Goal: Book appointment/travel/reservation

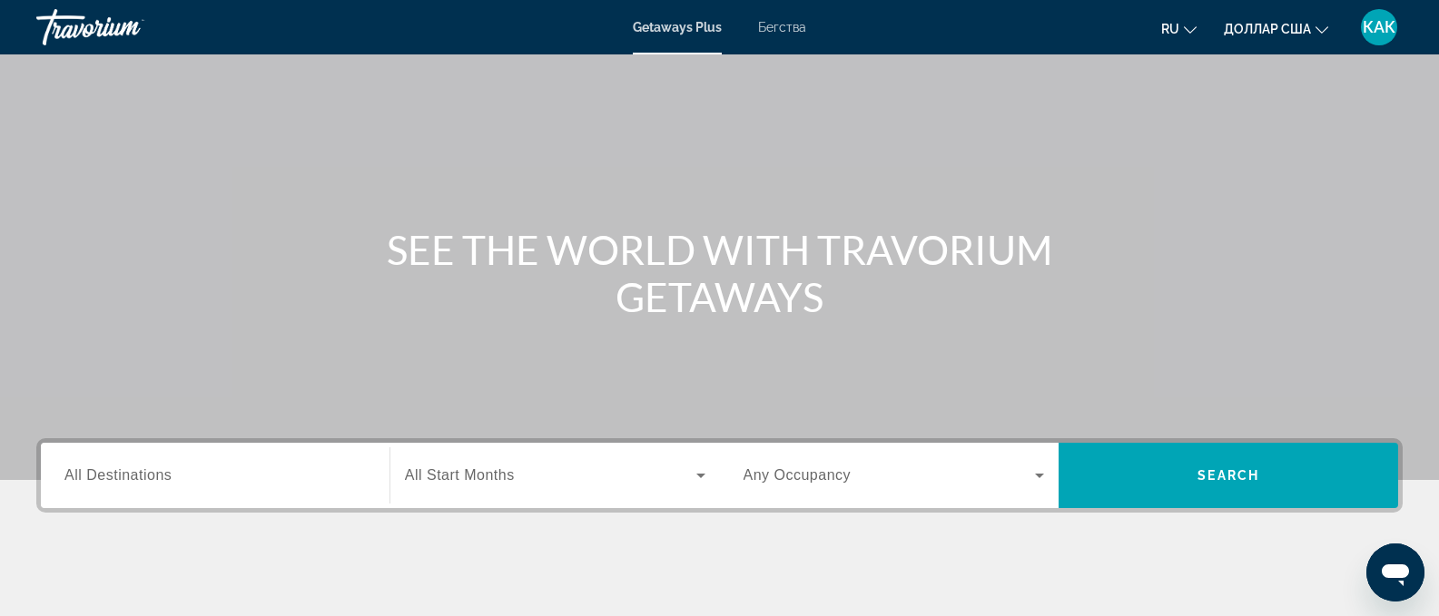
scroll to position [134, 0]
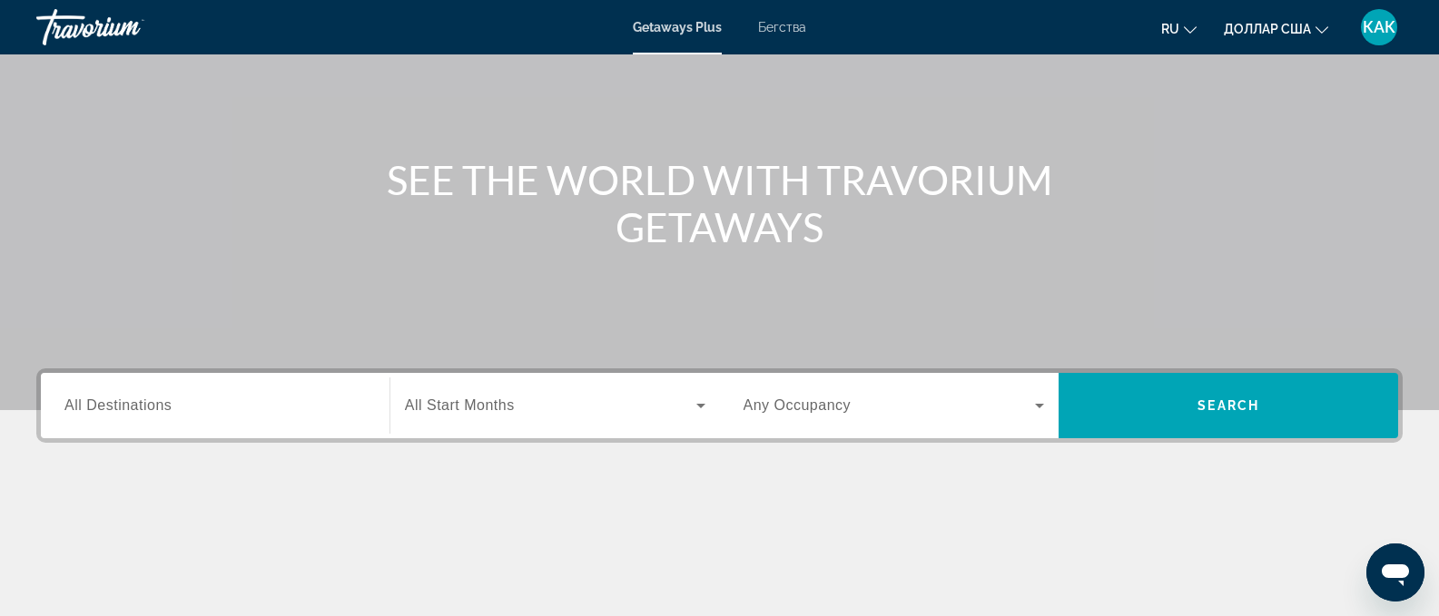
click at [330, 408] on input "Destination All Destinations" at bounding box center [214, 407] width 301 height 22
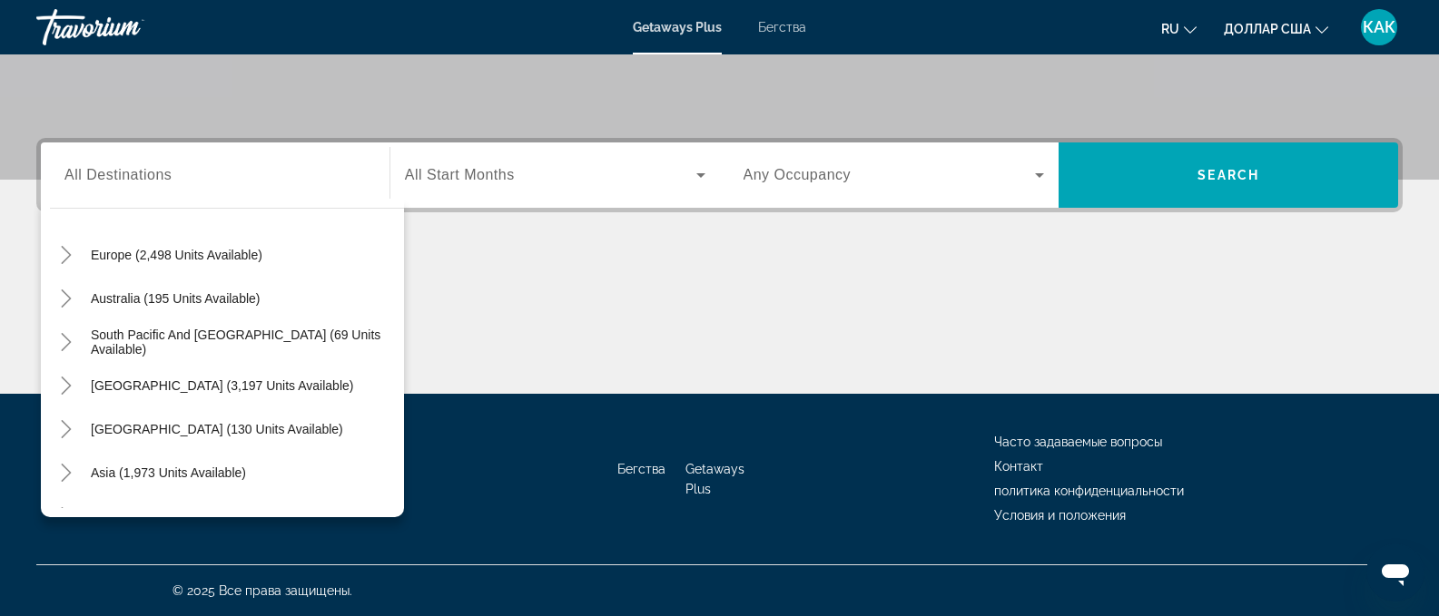
scroll to position [262, 0]
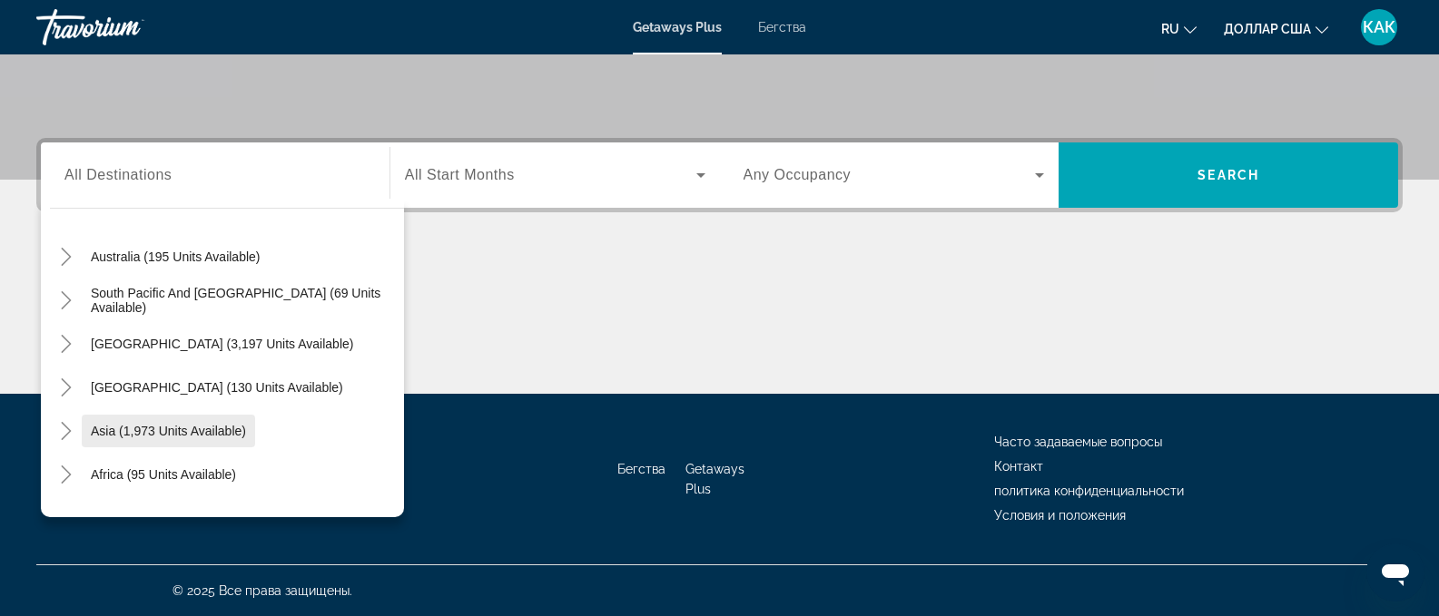
click at [235, 429] on span "Asia (1,973 units available)" at bounding box center [168, 431] width 155 height 15
type input "**********"
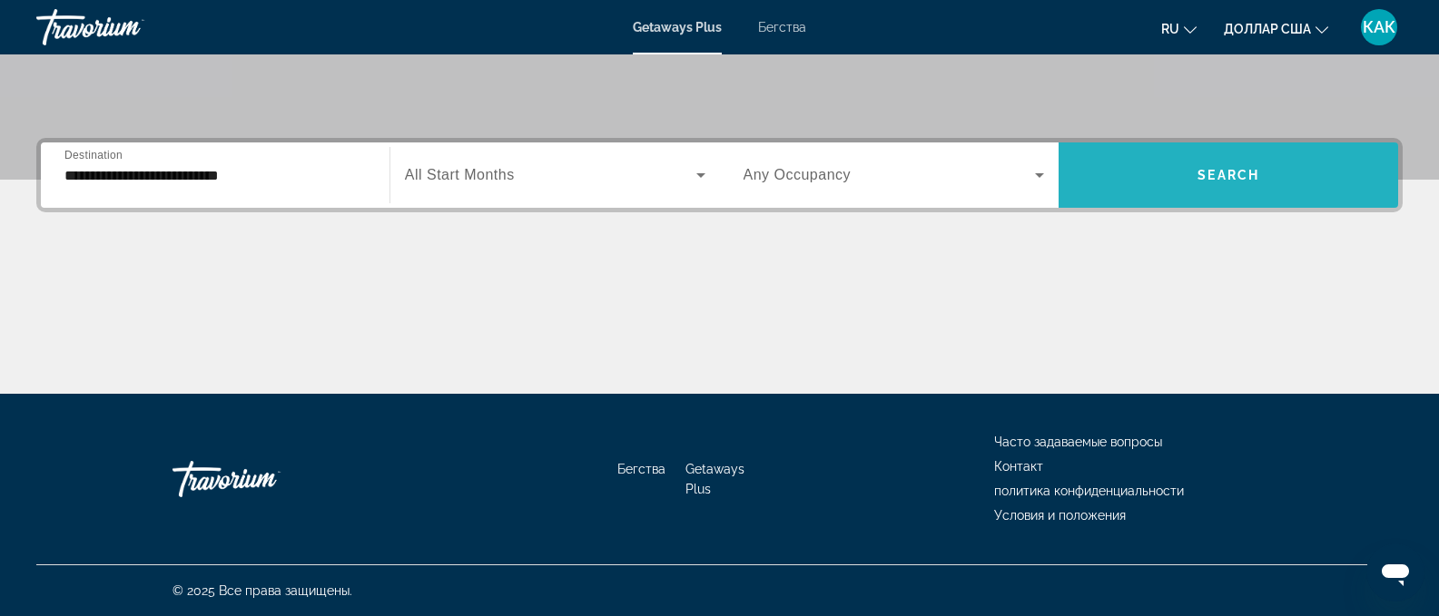
click at [1183, 175] on span "Виджет поиска" at bounding box center [1229, 175] width 340 height 44
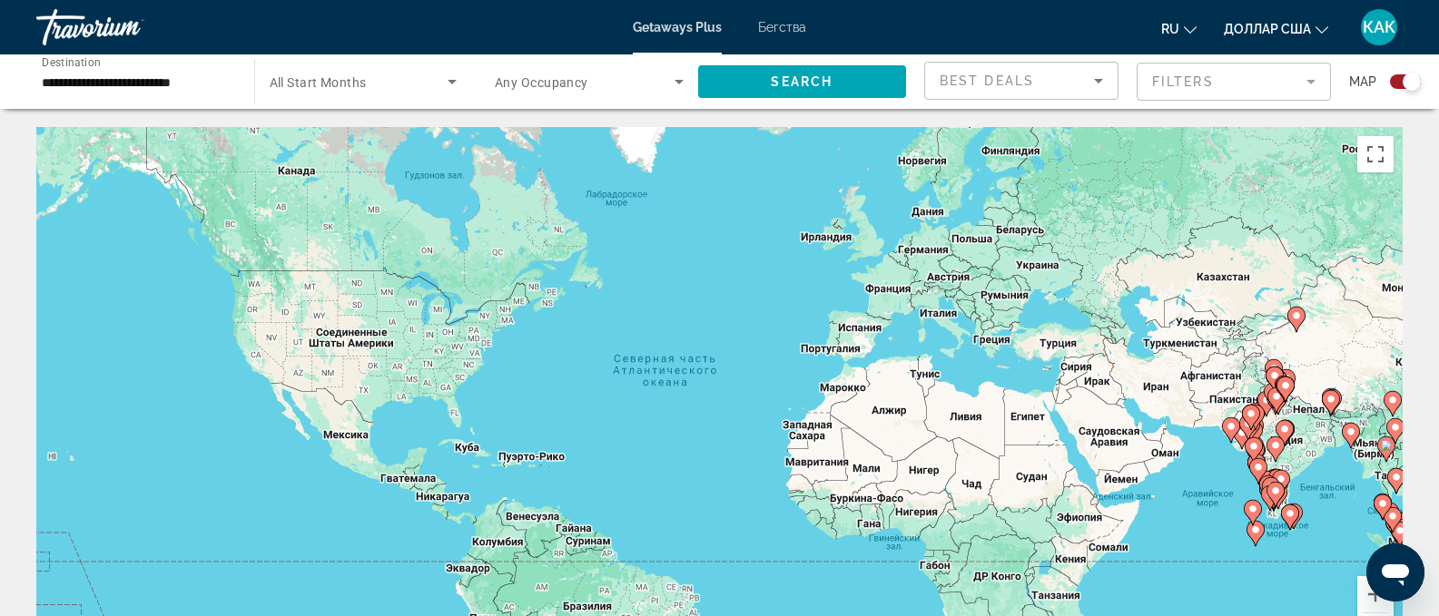
click at [1102, 80] on icon "Sort by" at bounding box center [1099, 81] width 22 height 22
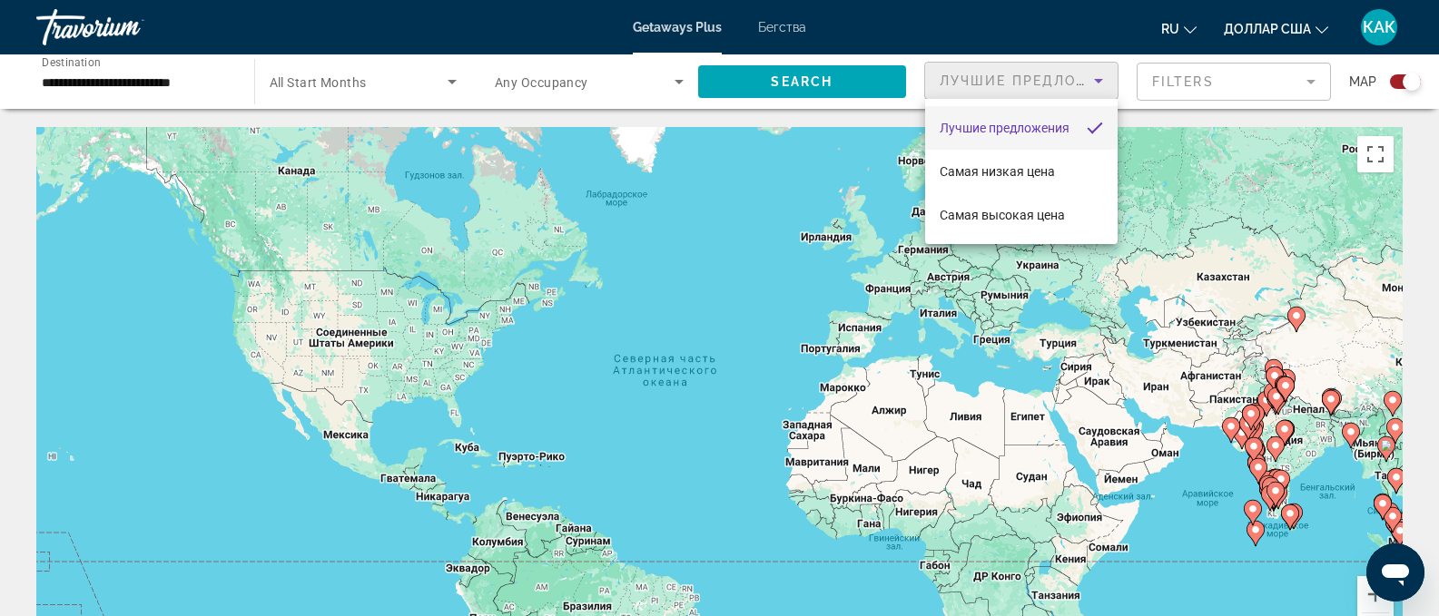
click at [1102, 80] on div at bounding box center [719, 308] width 1439 height 616
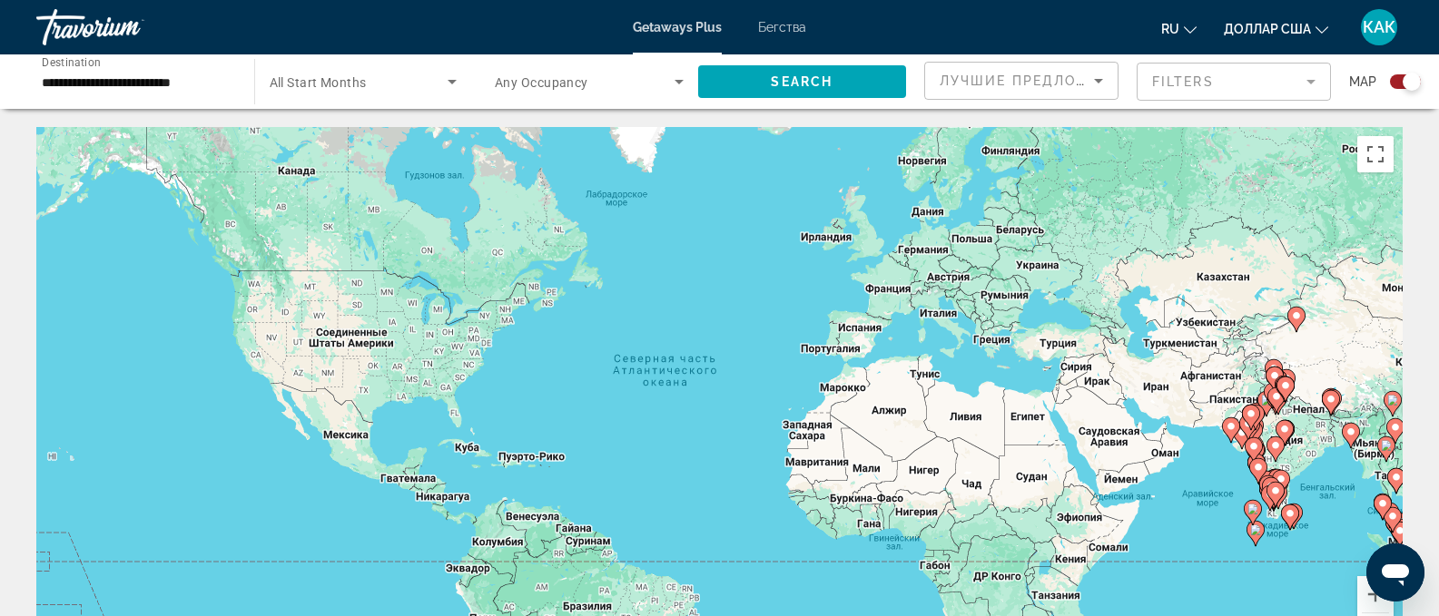
click at [453, 84] on icon "Search widget" at bounding box center [452, 82] width 22 height 22
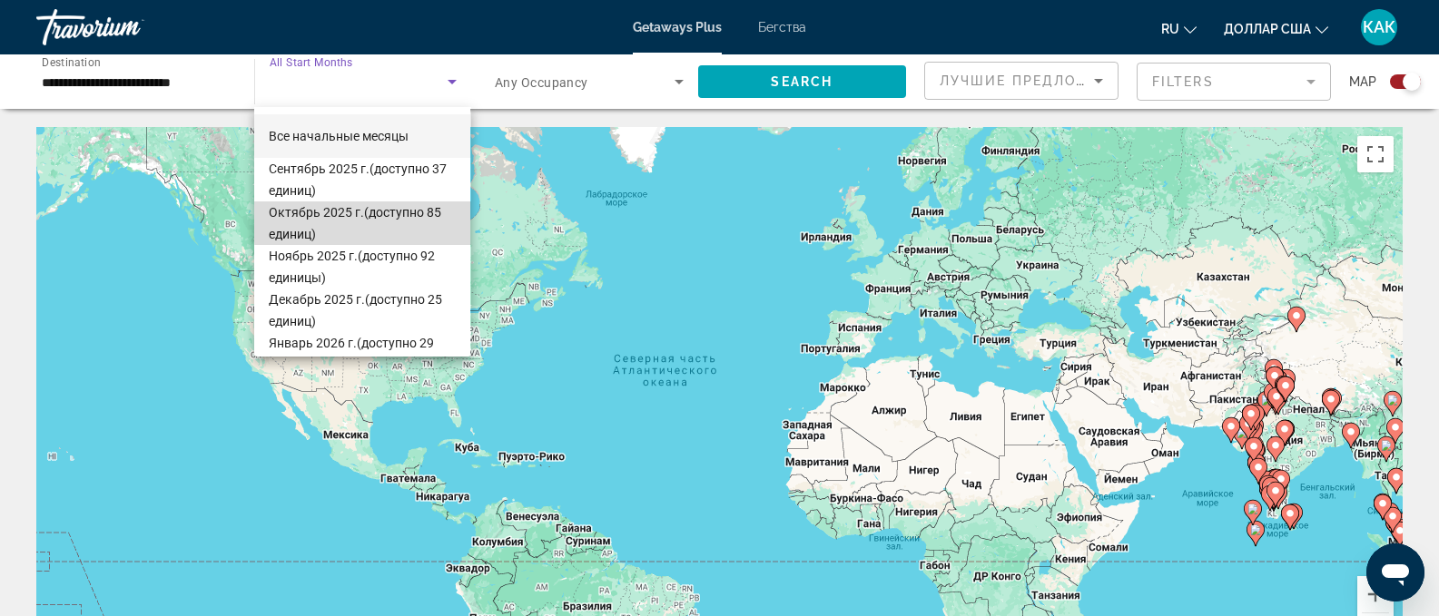
click at [415, 213] on font "(доступно 85 единиц)" at bounding box center [355, 223] width 173 height 36
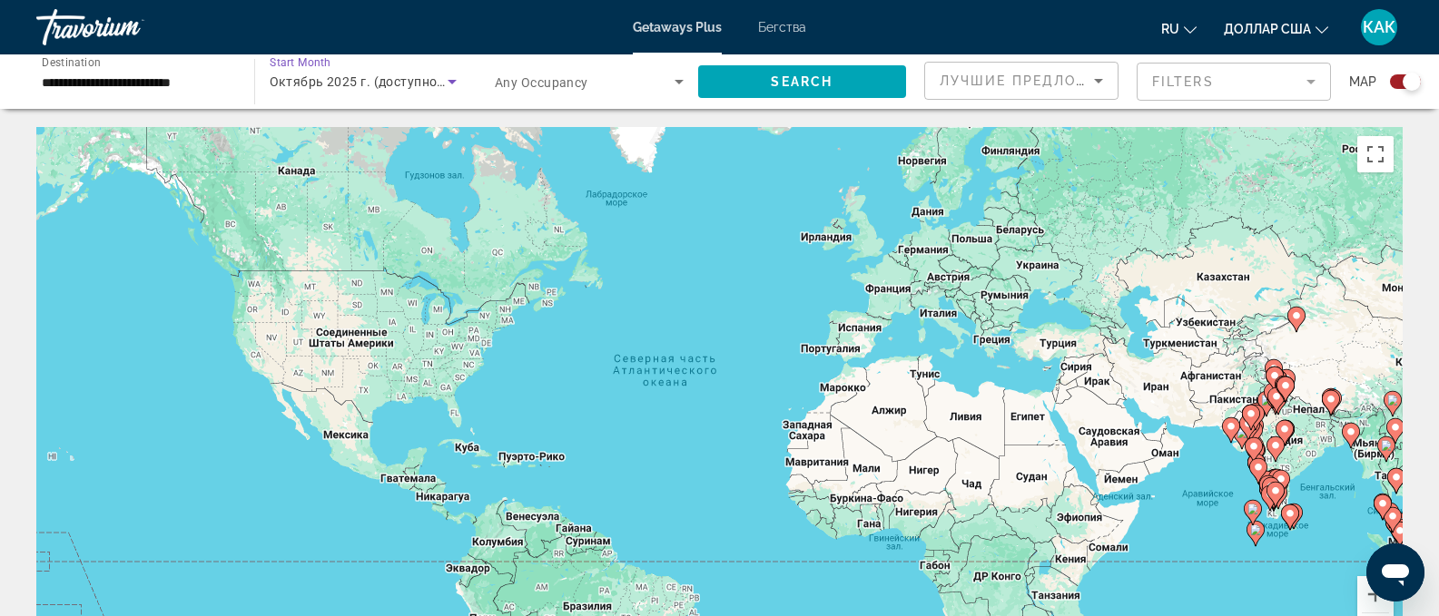
click at [675, 84] on icon "Search widget" at bounding box center [679, 82] width 22 height 22
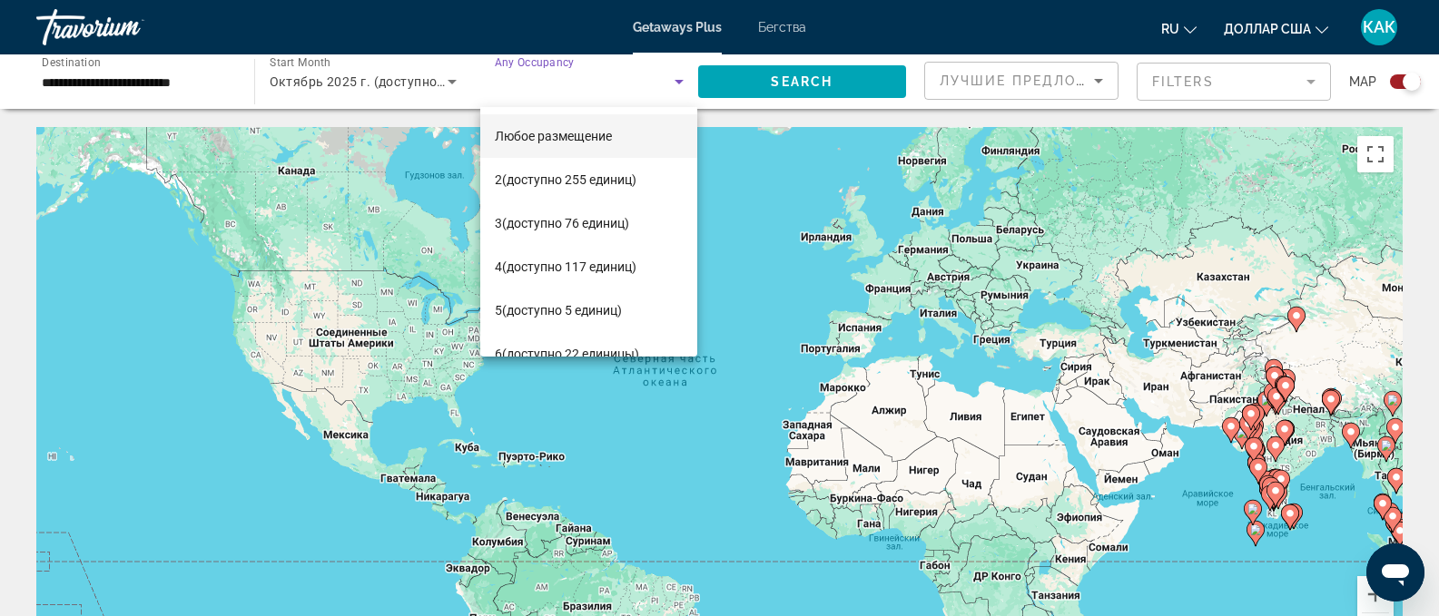
click at [638, 141] on mat-option "Любое размещение" at bounding box center [588, 136] width 217 height 44
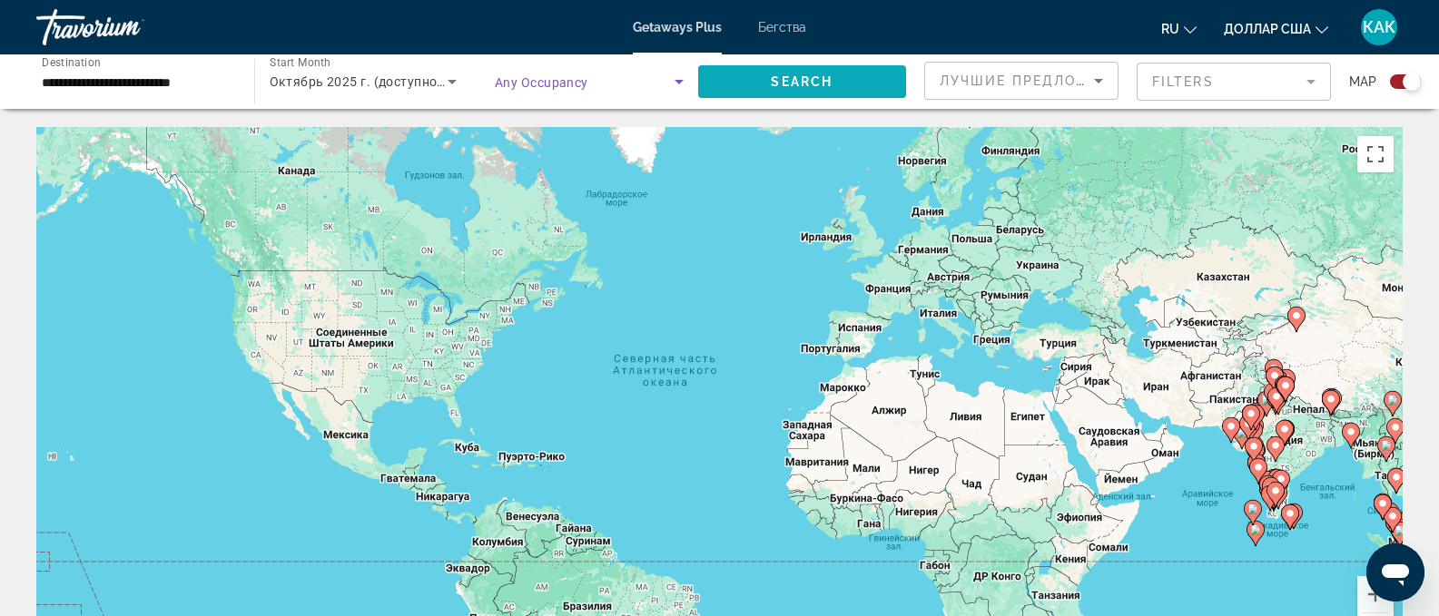
click at [783, 77] on span "Search" at bounding box center [802, 81] width 62 height 15
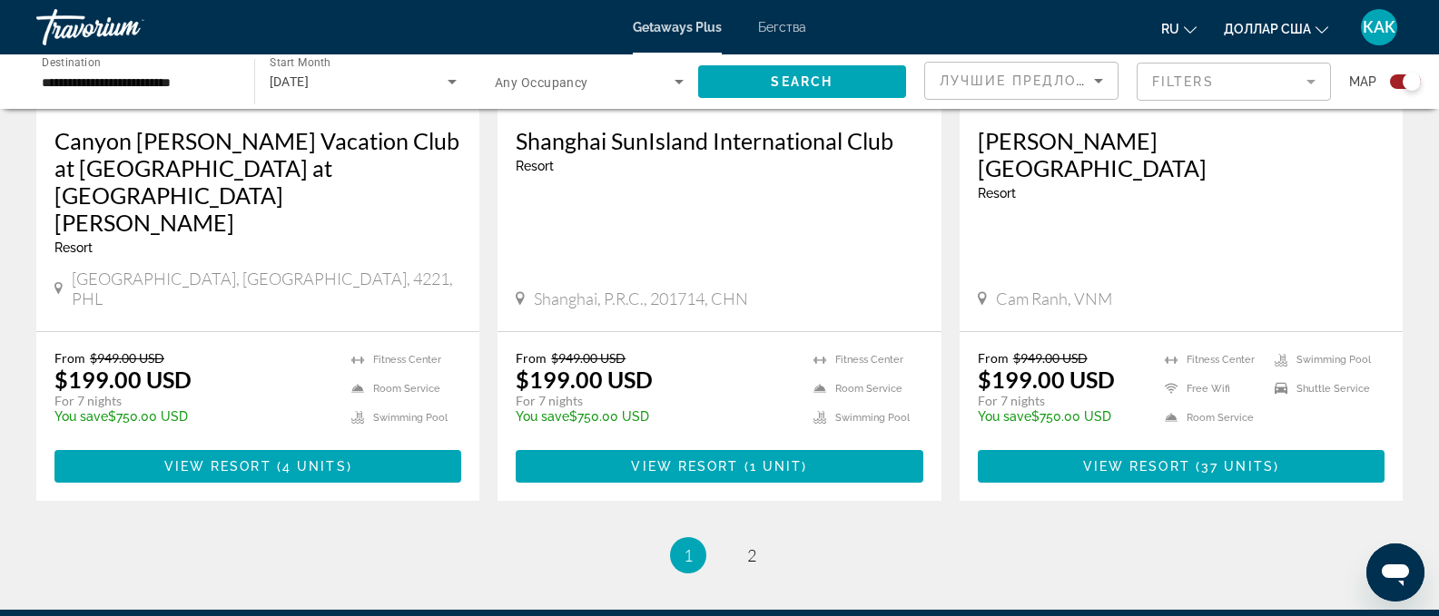
scroll to position [2838, 0]
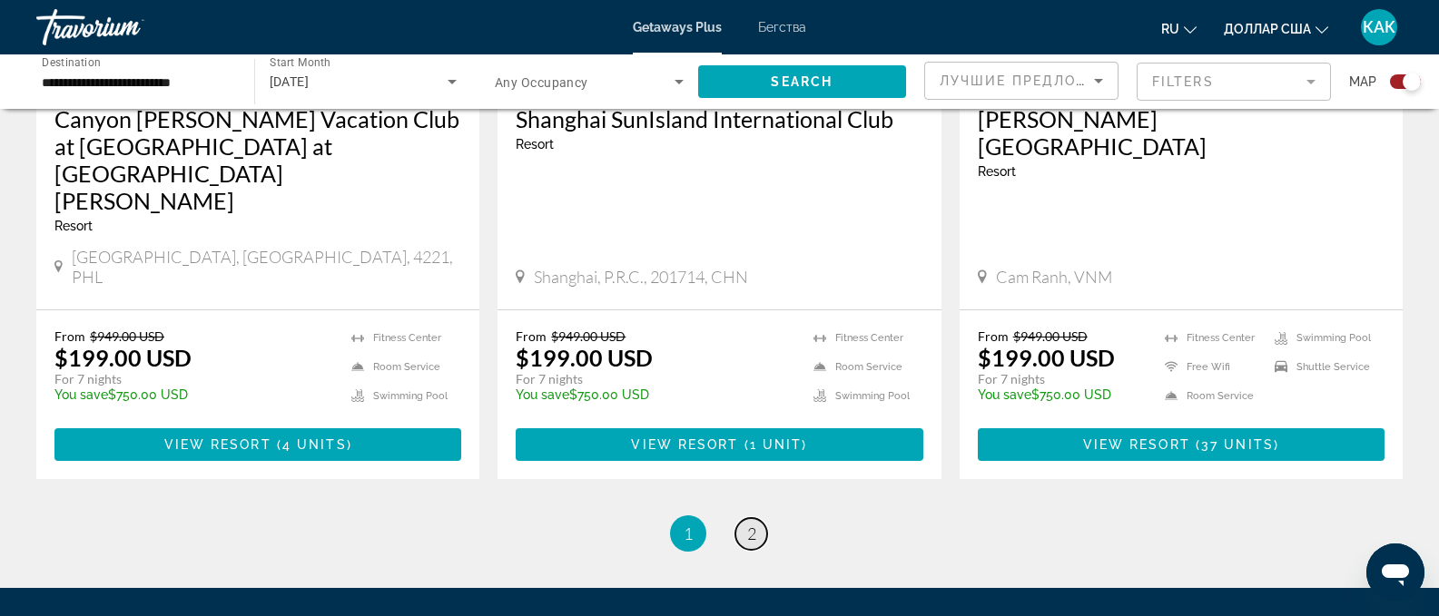
click at [754, 524] on span "2" at bounding box center [751, 534] width 9 height 20
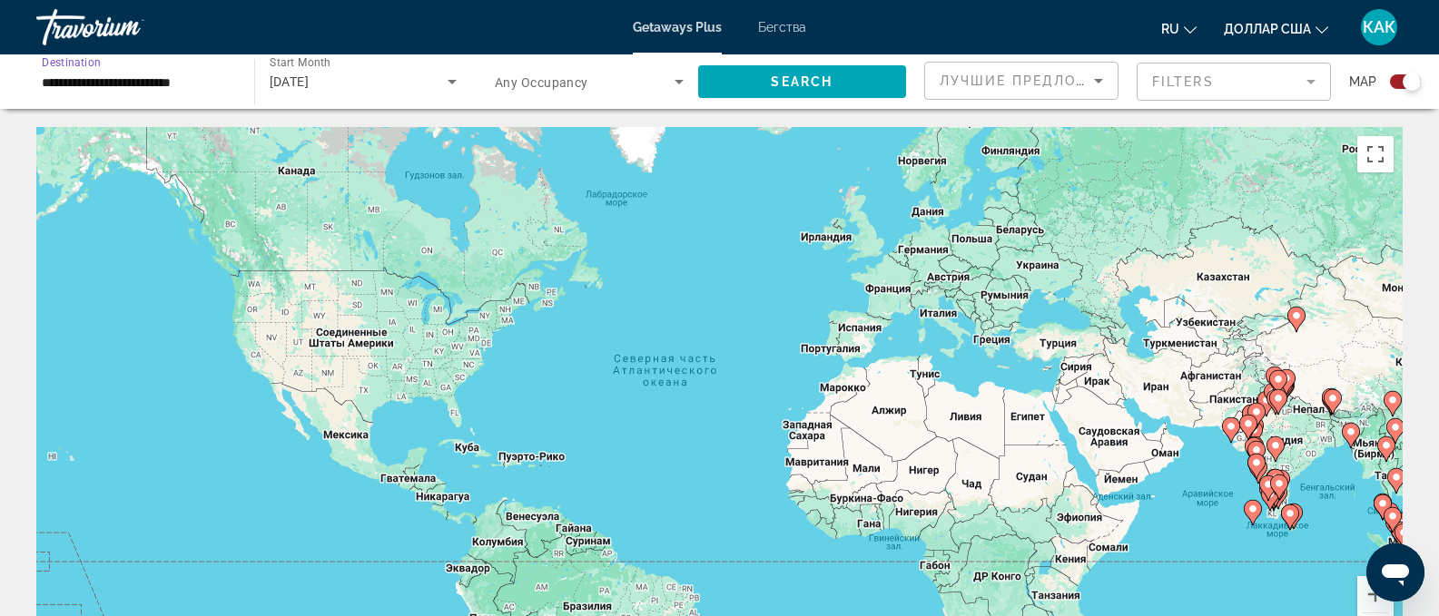
click at [214, 91] on input "**********" at bounding box center [136, 83] width 189 height 22
